Goal: Information Seeking & Learning: Learn about a topic

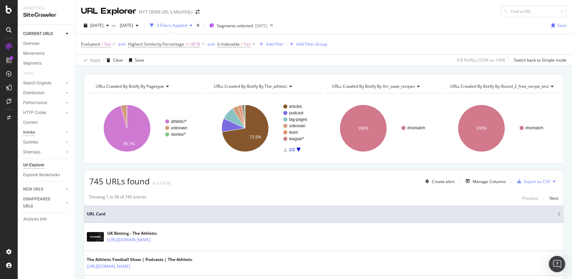
click at [32, 133] on div "Inlinks" at bounding box center [29, 132] width 12 height 7
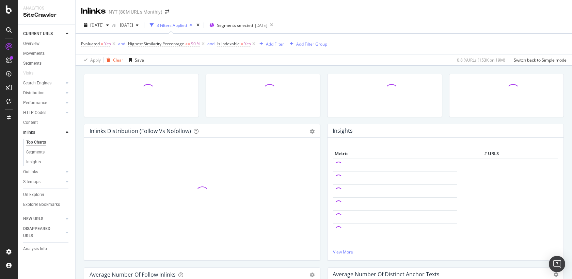
click at [120, 61] on div "Clear" at bounding box center [118, 60] width 10 height 6
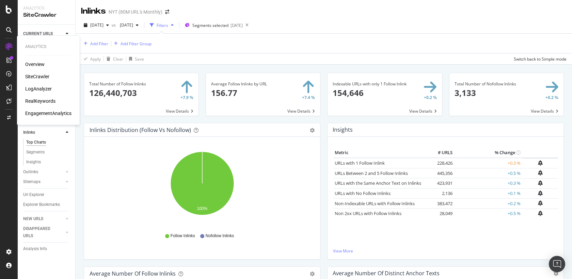
click at [29, 86] on div "LogAnalyzer" at bounding box center [38, 88] width 27 height 7
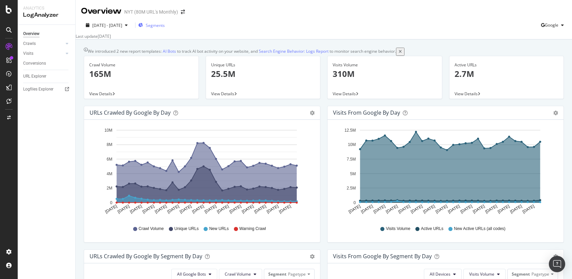
click at [165, 23] on span "Segments" at bounding box center [155, 25] width 19 height 6
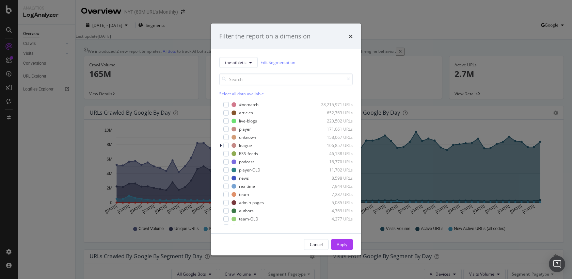
click at [244, 94] on div "Select all data available" at bounding box center [285, 94] width 133 height 6
click at [245, 102] on div "#nomatch" at bounding box center [248, 105] width 19 height 6
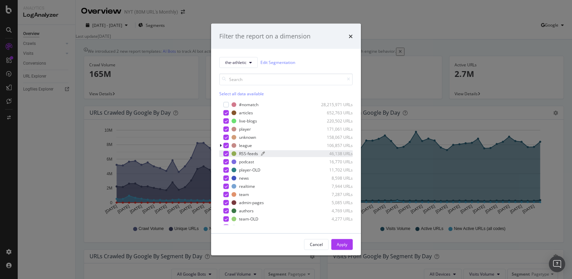
click at [246, 154] on div "RSS-feeds" at bounding box center [248, 154] width 19 height 6
click at [345, 244] on div "Apply" at bounding box center [342, 245] width 11 height 6
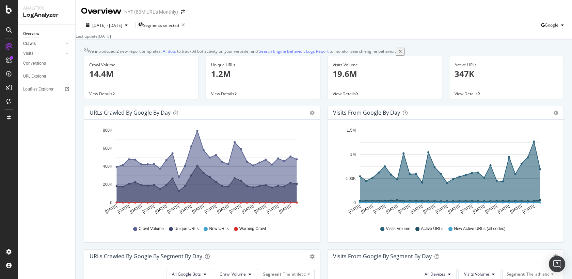
click at [41, 44] on link "Crawls" at bounding box center [43, 43] width 40 height 7
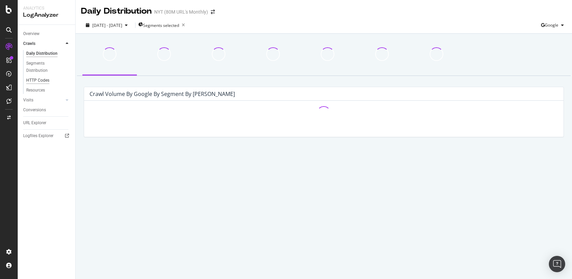
click at [33, 83] on div "HTTP Codes" at bounding box center [37, 80] width 23 height 7
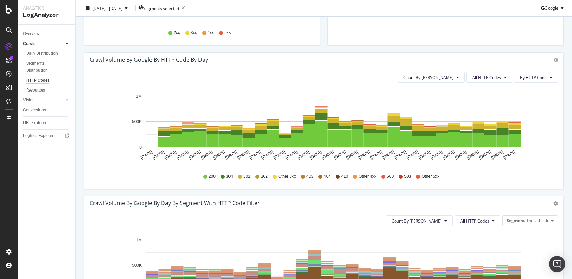
scroll to position [167, 0]
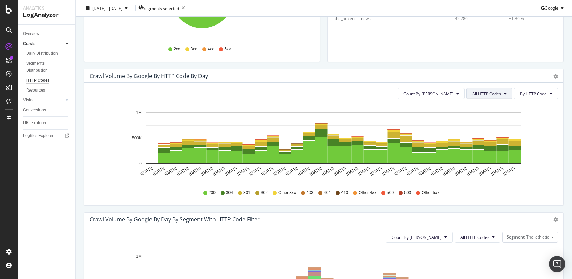
click at [486, 94] on span "All HTTP Codes" at bounding box center [486, 94] width 29 height 6
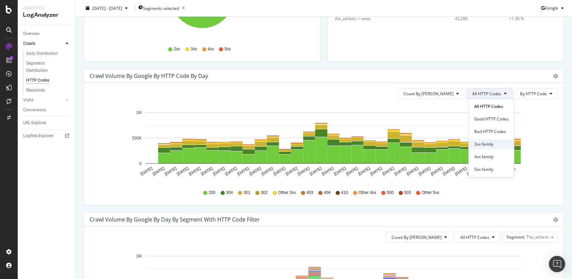
click at [483, 143] on span "3xx family" at bounding box center [491, 144] width 34 height 6
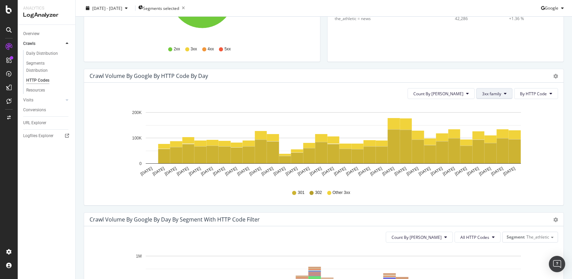
click at [506, 93] on icon at bounding box center [505, 94] width 3 height 4
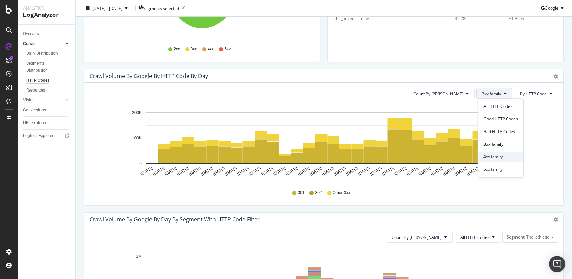
click at [502, 154] on span "4xx family" at bounding box center [500, 157] width 34 height 6
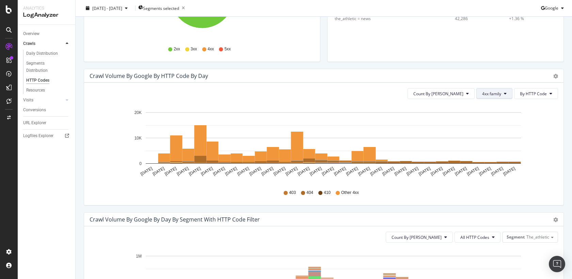
click at [485, 96] on button "4xx family" at bounding box center [494, 93] width 36 height 11
click at [497, 166] on span "5xx family" at bounding box center [500, 169] width 34 height 6
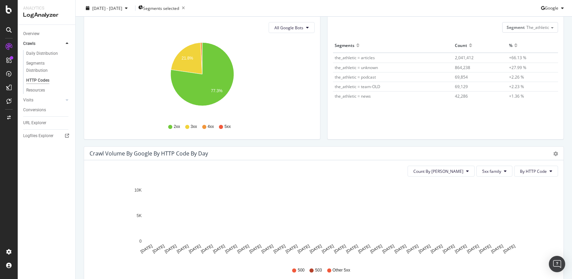
scroll to position [0, 0]
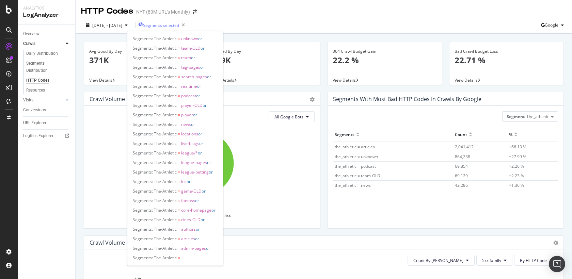
click at [178, 26] on span "Segments selected" at bounding box center [161, 25] width 36 height 6
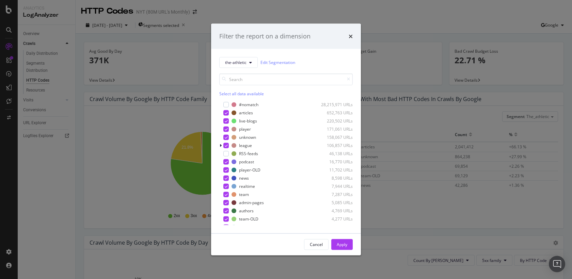
click at [387, 22] on div "Filter the report on a dimension the-athletic Edit Segmentation Select all data…" at bounding box center [286, 139] width 572 height 279
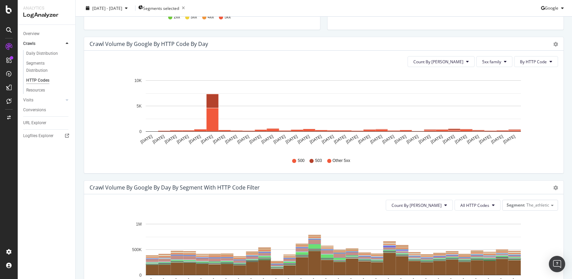
scroll to position [193, 0]
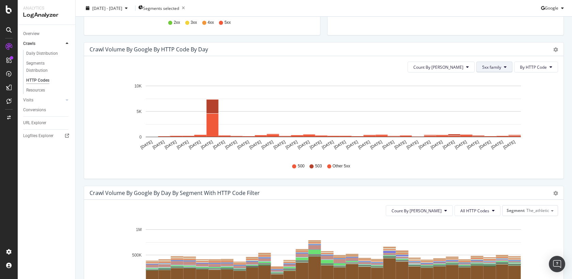
click at [488, 64] on span "5xx family" at bounding box center [491, 67] width 19 height 6
click at [488, 125] on div "4xx family" at bounding box center [500, 128] width 45 height 13
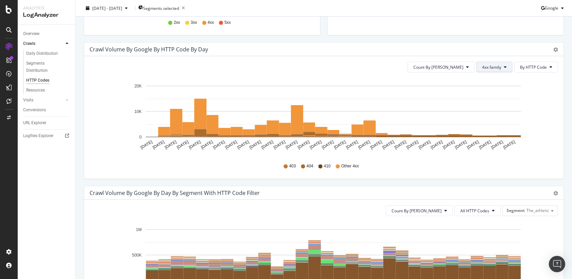
click at [492, 62] on button "4xx family" at bounding box center [494, 67] width 36 height 11
click at [485, 116] on span "3xx family" at bounding box center [500, 117] width 34 height 6
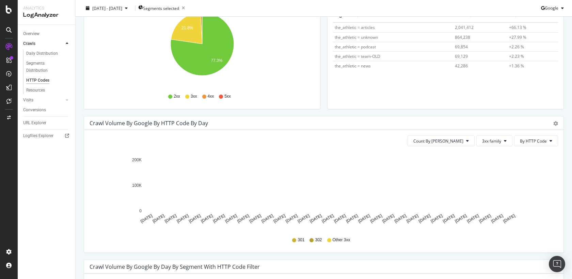
scroll to position [224, 0]
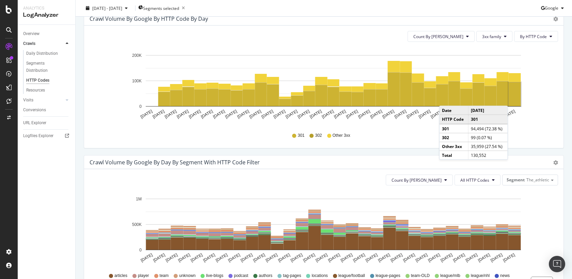
click at [514, 98] on rect "A chart." at bounding box center [514, 94] width 12 height 24
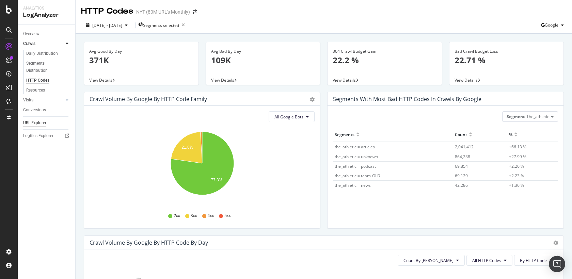
click at [38, 124] on div "URL Explorer" at bounding box center [34, 122] width 23 height 7
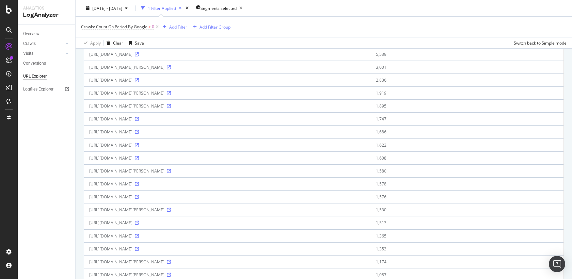
scroll to position [137, 0]
click at [171, 69] on icon at bounding box center [169, 67] width 4 height 4
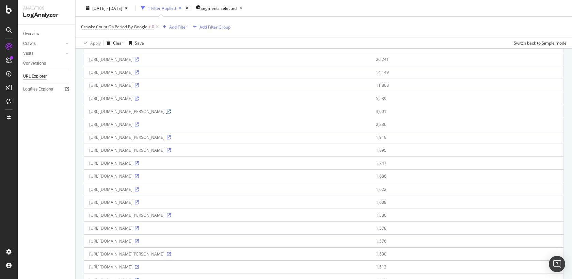
scroll to position [0, 0]
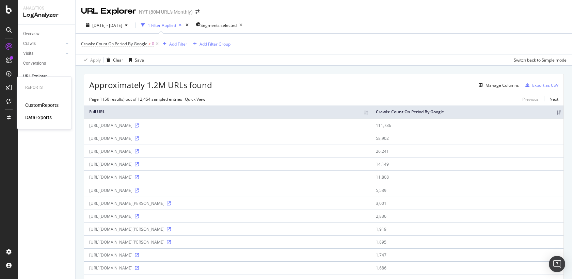
click at [35, 108] on div "CustomReports" at bounding box center [41, 105] width 33 height 7
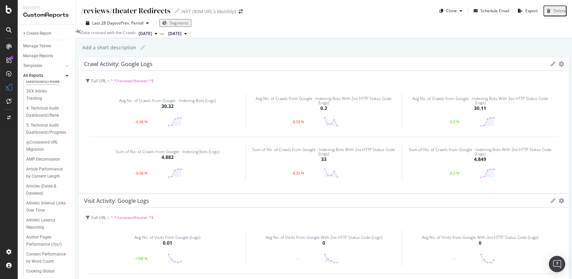
scroll to position [77, 0]
click at [48, 202] on div "Athletic Latency Reporting" at bounding box center [45, 209] width 39 height 14
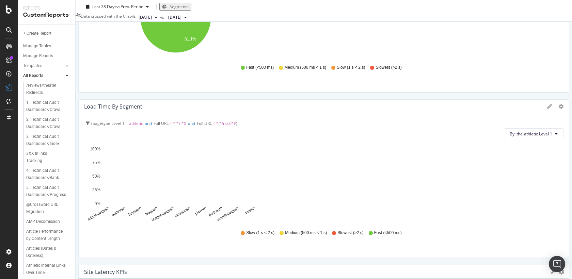
scroll to position [142, 0]
